Goal: Transaction & Acquisition: Purchase product/service

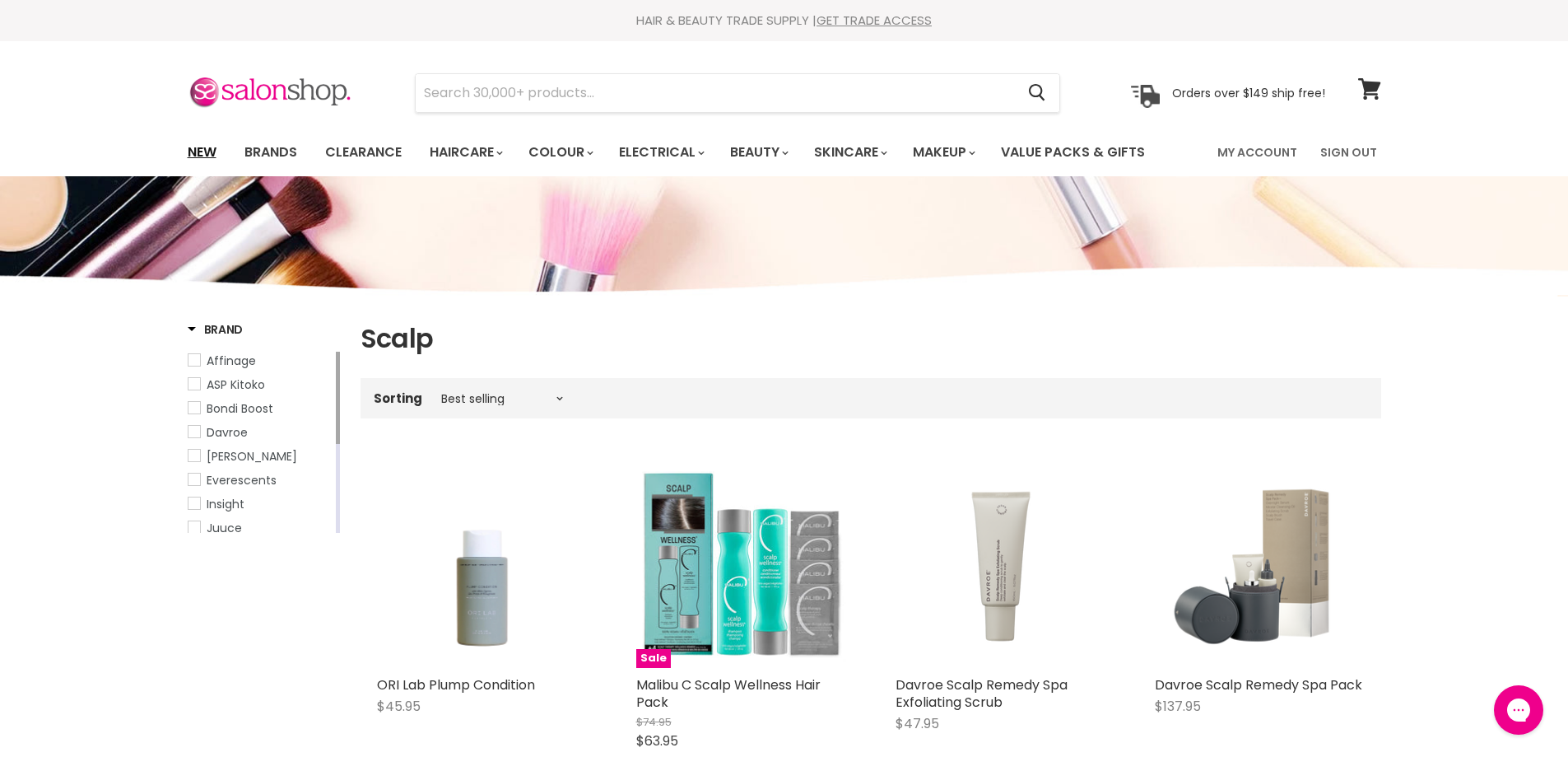
click at [207, 146] on link "New" at bounding box center [202, 152] width 54 height 35
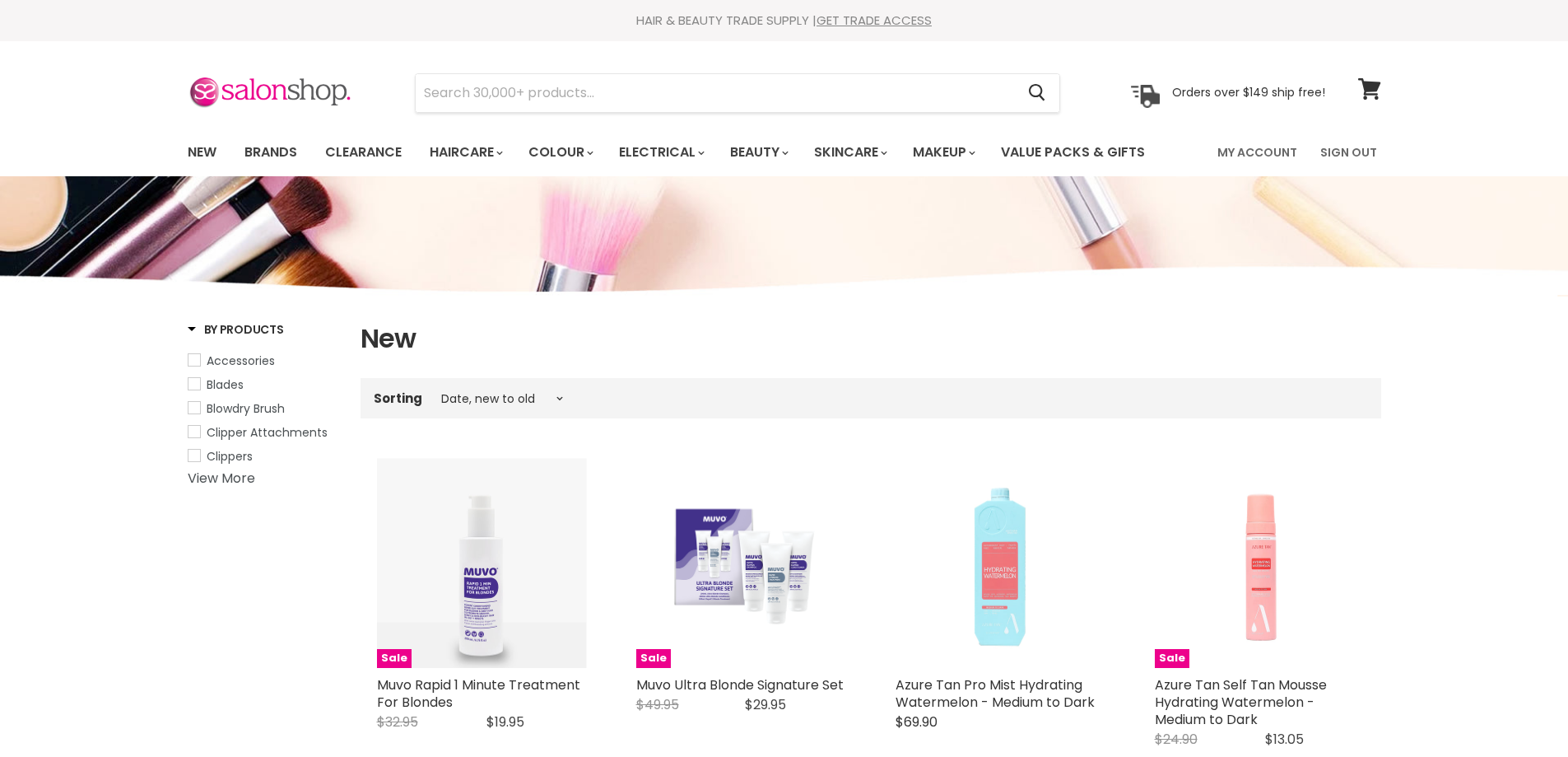
select select "created-descending"
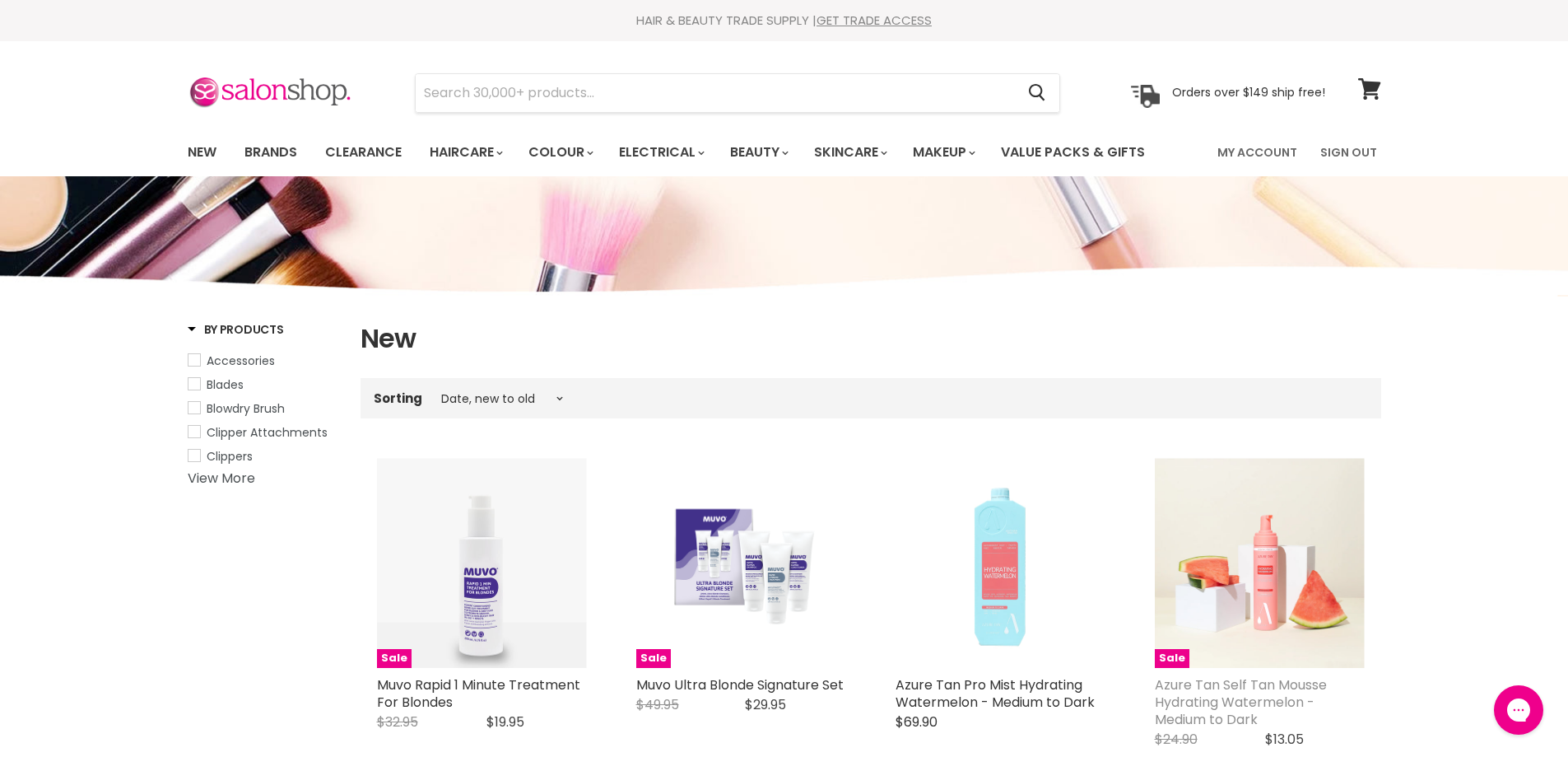
click at [1227, 709] on link "Azure Tan Self Tan Mousse Hydrating Watermelon - Medium to Dark" at bounding box center [1240, 702] width 172 height 54
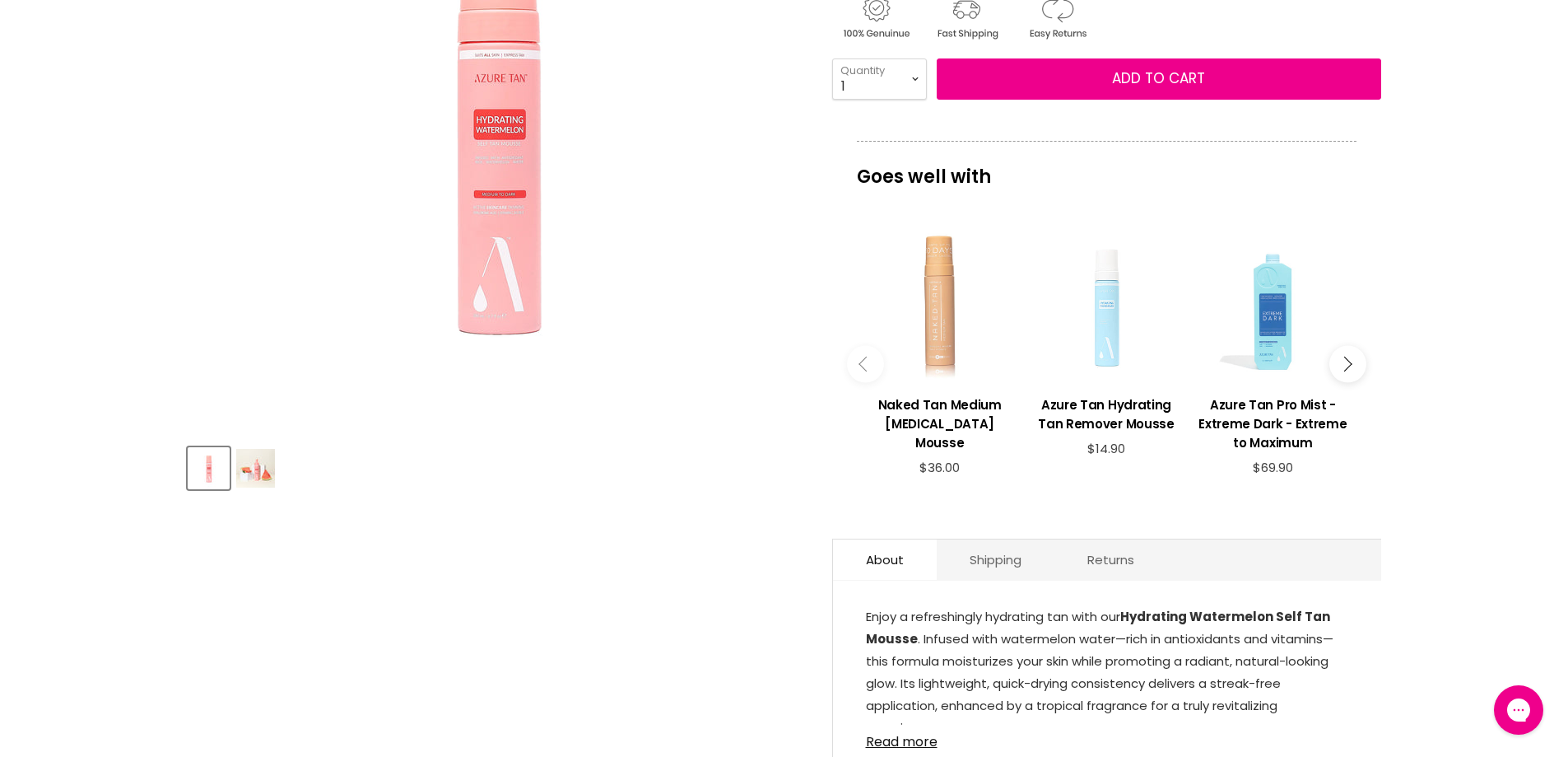
scroll to position [411, 0]
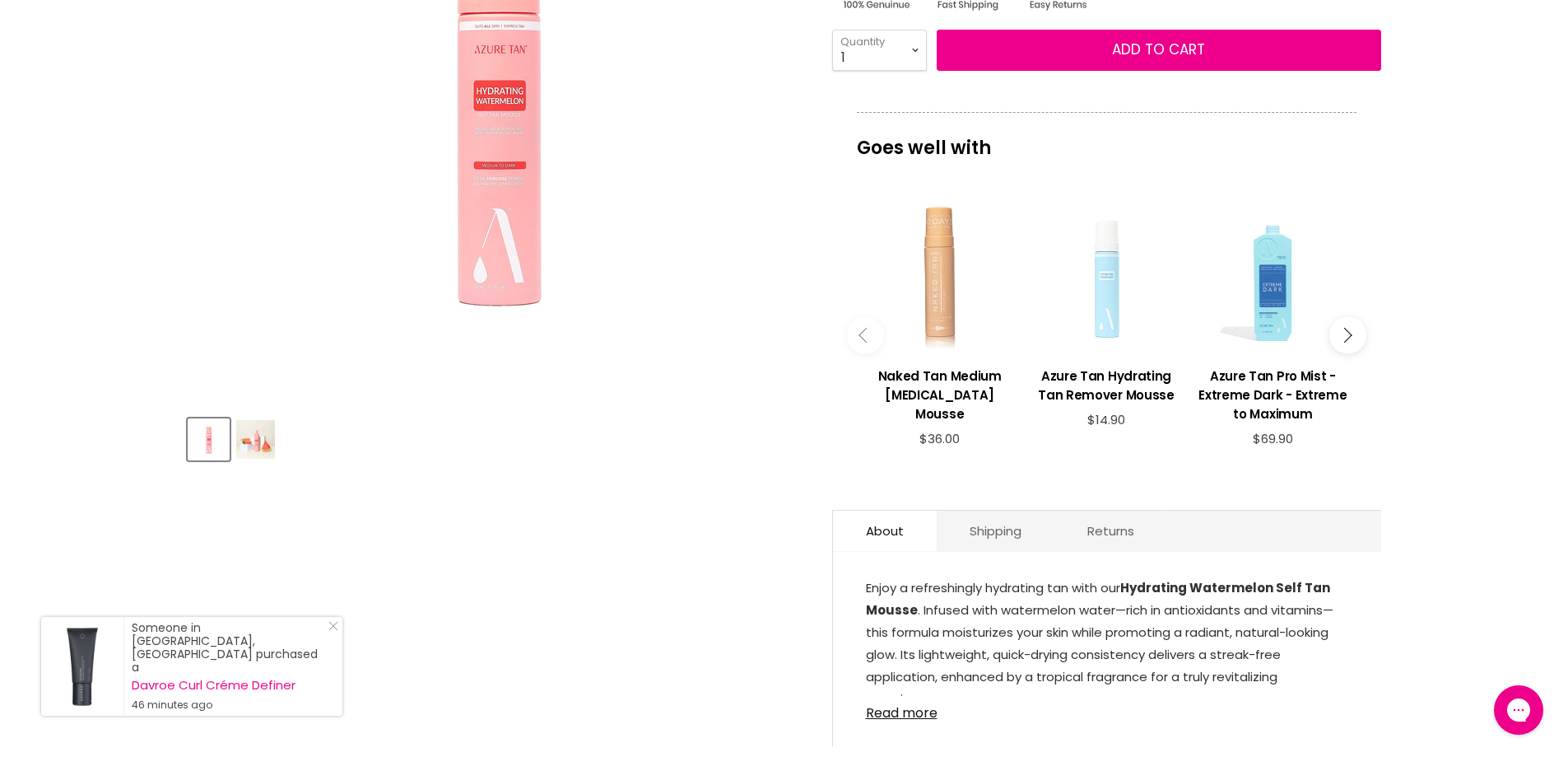
click at [919, 717] on link "Read more" at bounding box center [1107, 708] width 483 height 24
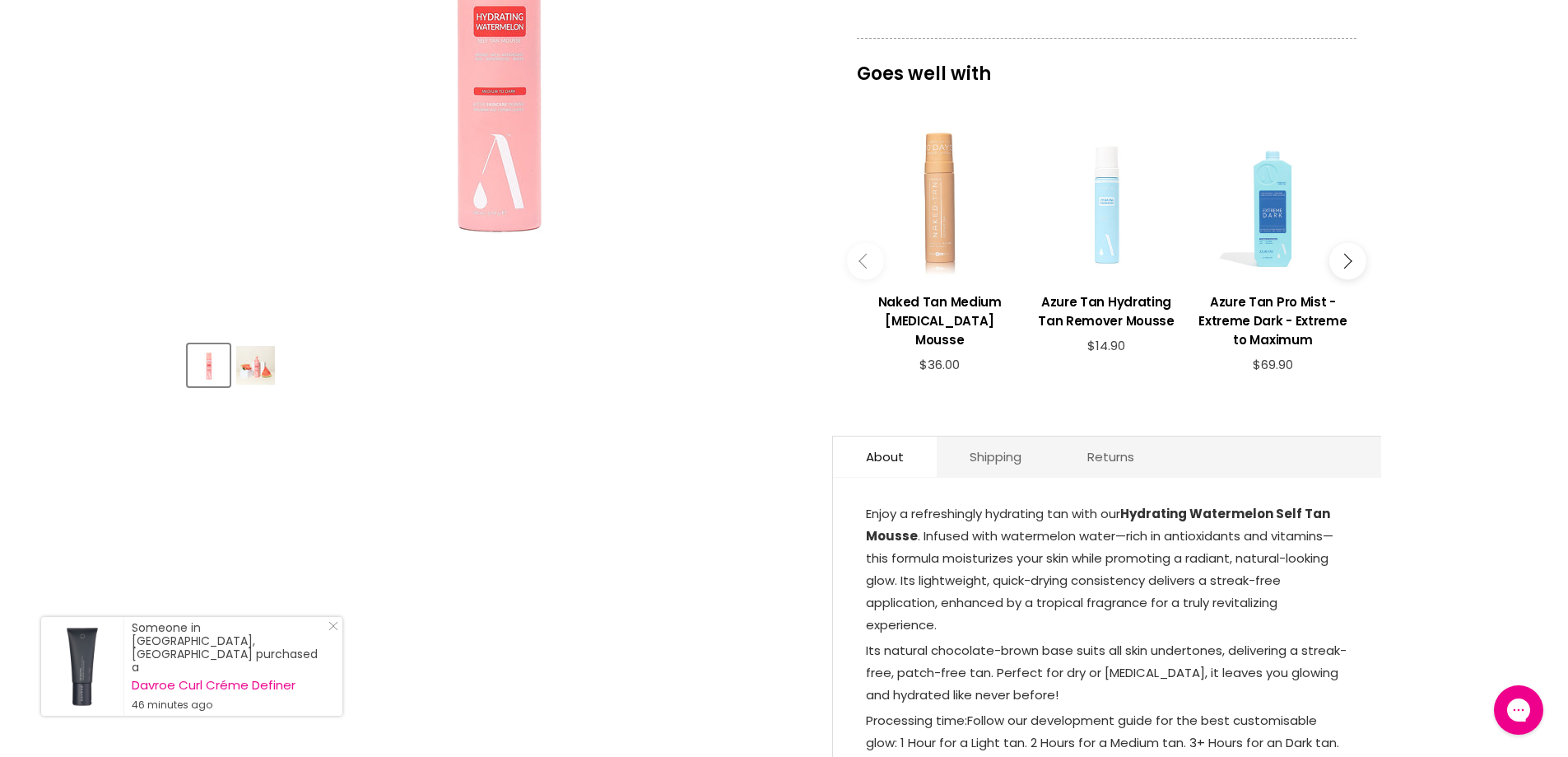
scroll to position [577, 0]
